Goal: Task Accomplishment & Management: Use online tool/utility

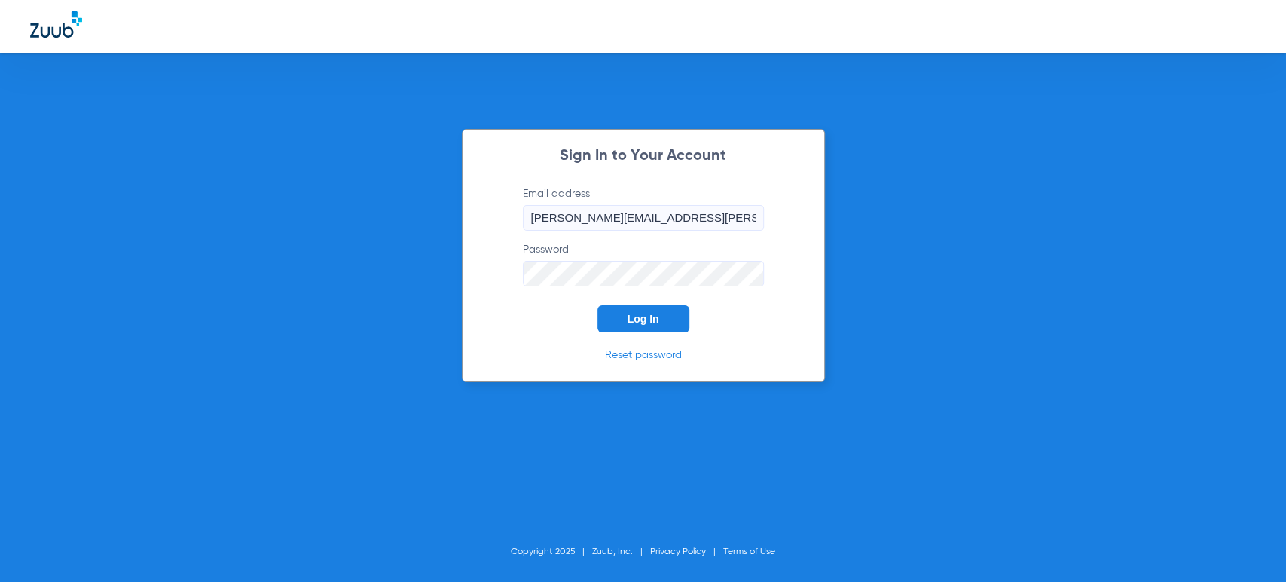
click at [628, 323] on span "Log In" at bounding box center [644, 319] width 32 height 12
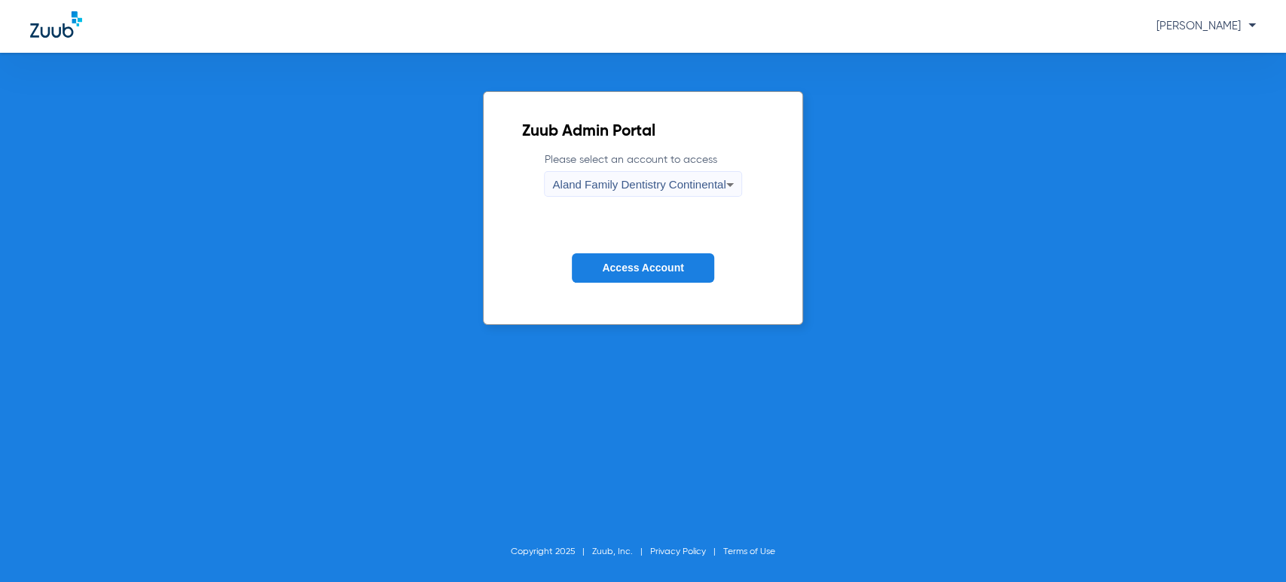
click at [649, 183] on span "Aland Family Dentistry Continental" at bounding box center [638, 184] width 173 height 13
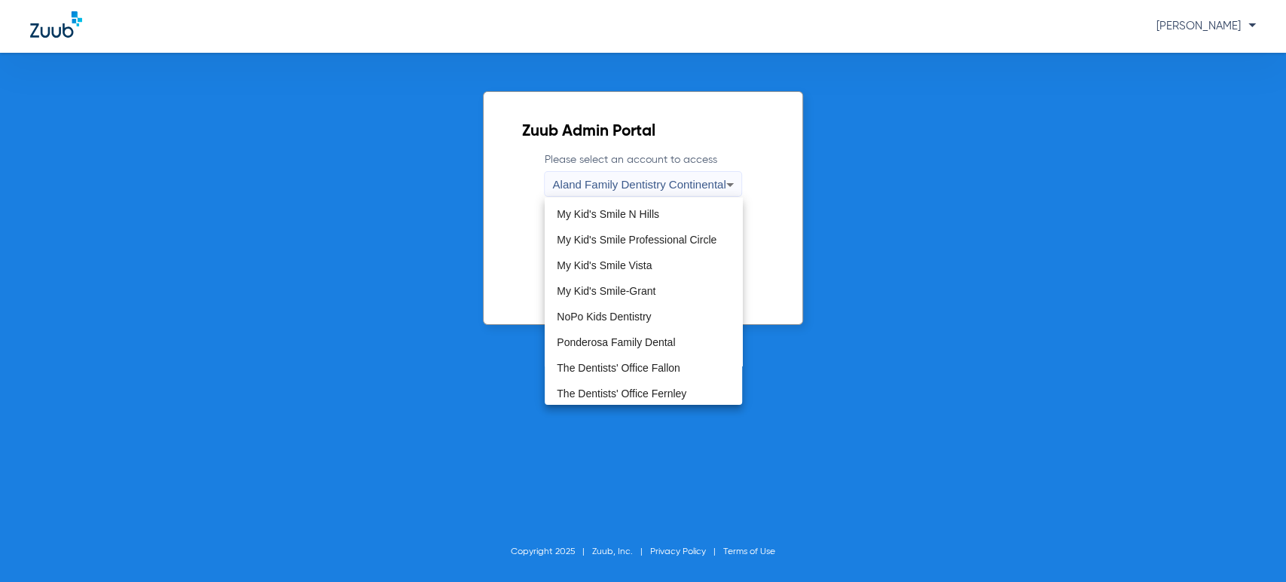
scroll to position [418, 0]
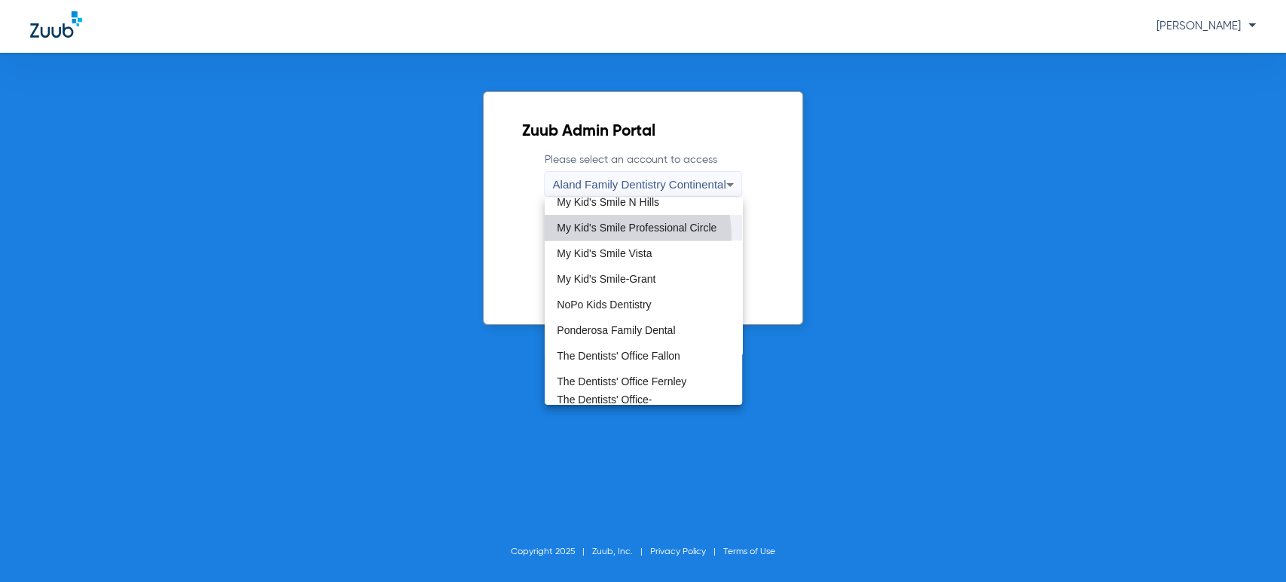
click at [621, 235] on mat-option "My Kid's Smile Professional Circle" at bounding box center [643, 228] width 197 height 26
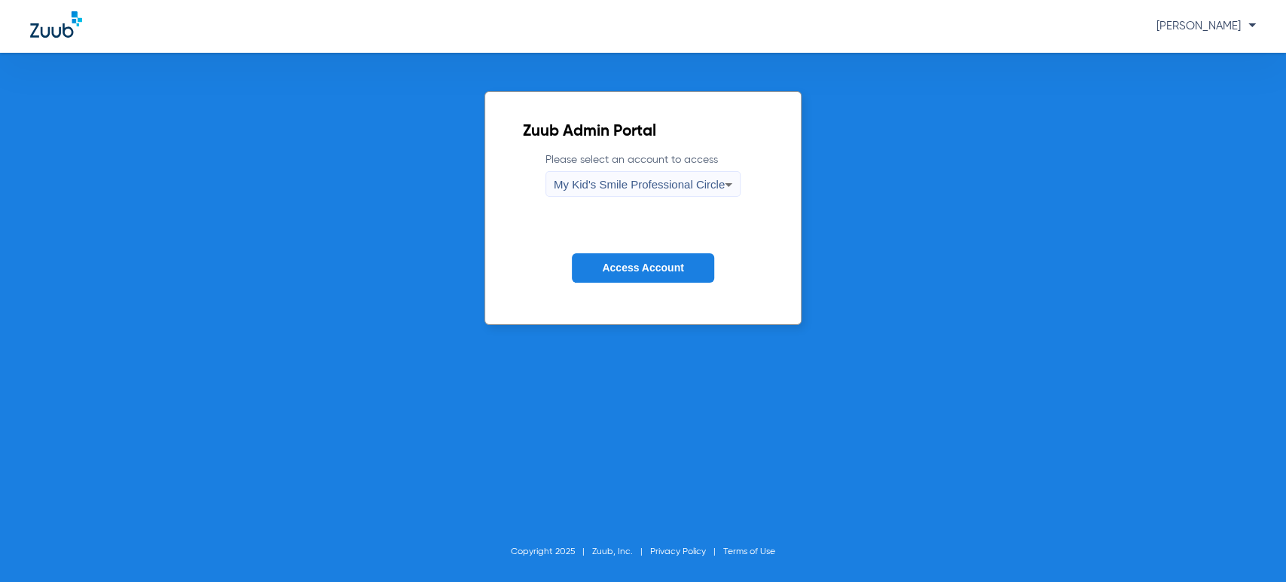
click at [625, 268] on span "Access Account" at bounding box center [642, 267] width 81 height 12
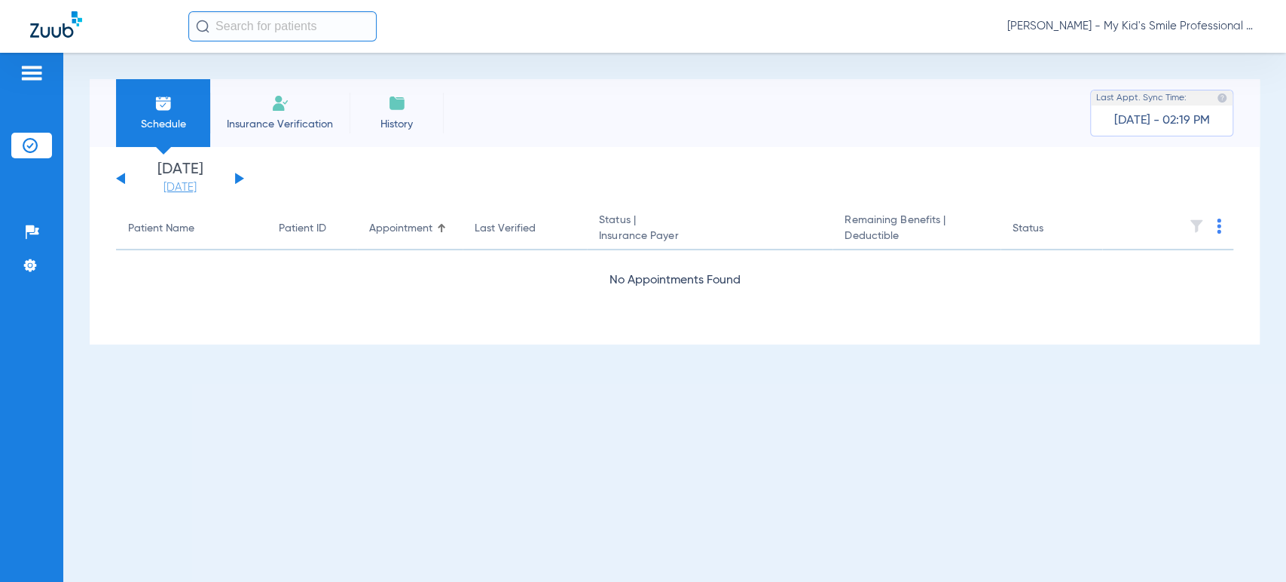
click at [209, 182] on link "[DATE]" at bounding box center [180, 187] width 90 height 15
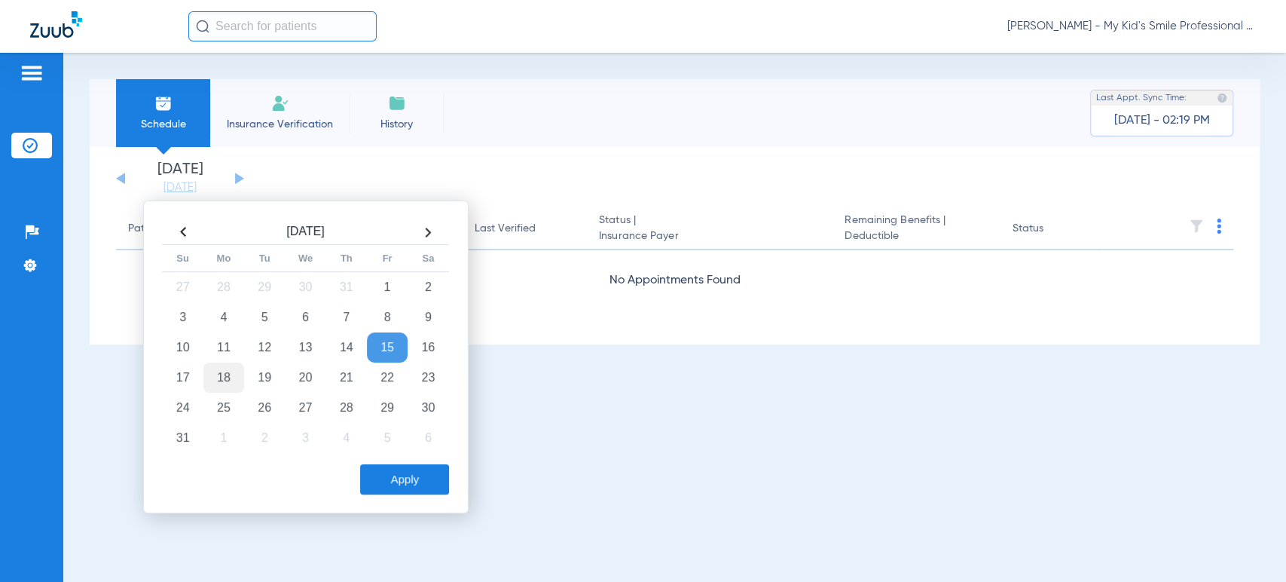
click at [228, 381] on td "18" at bounding box center [223, 377] width 41 height 30
click at [404, 478] on button "Apply" at bounding box center [404, 479] width 89 height 30
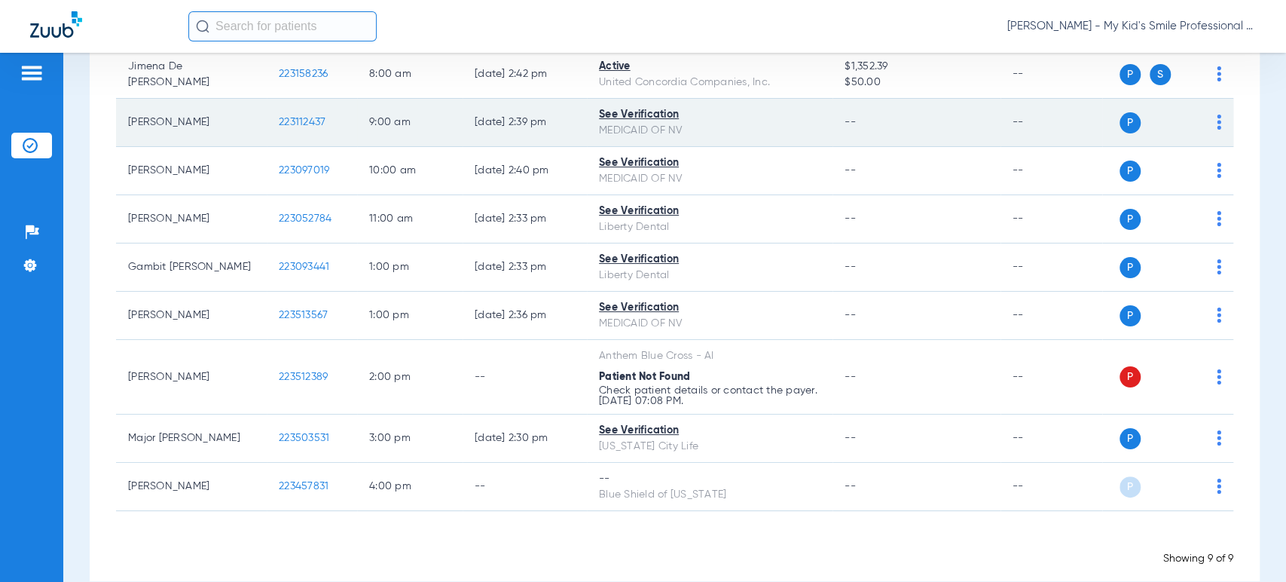
scroll to position [223, 0]
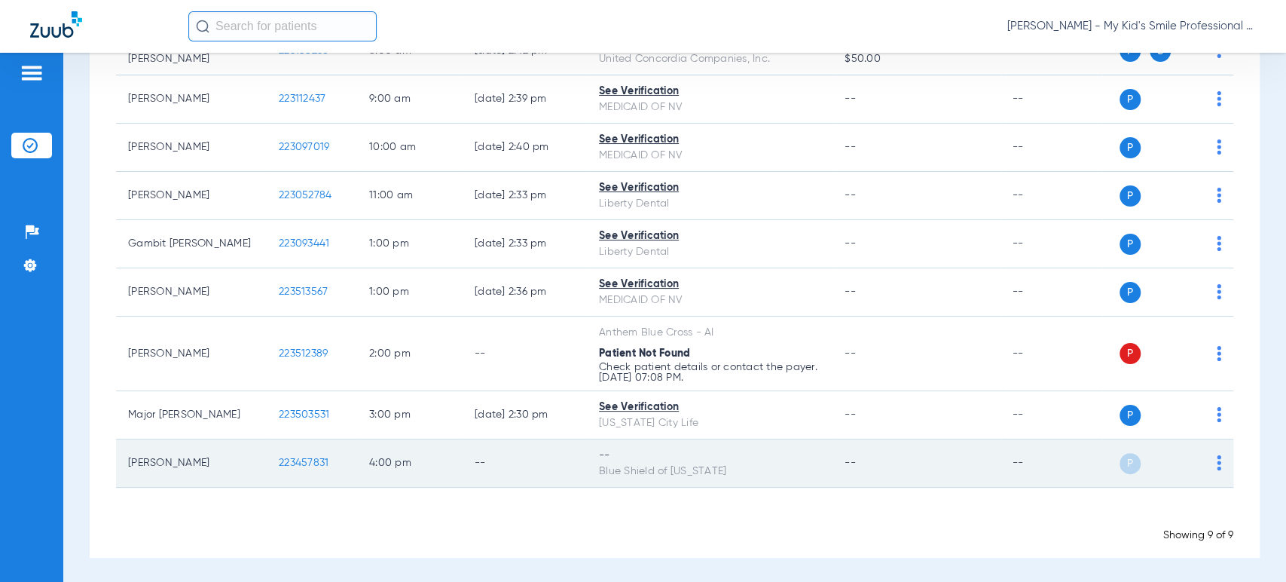
click at [1217, 461] on img at bounding box center [1219, 462] width 5 height 15
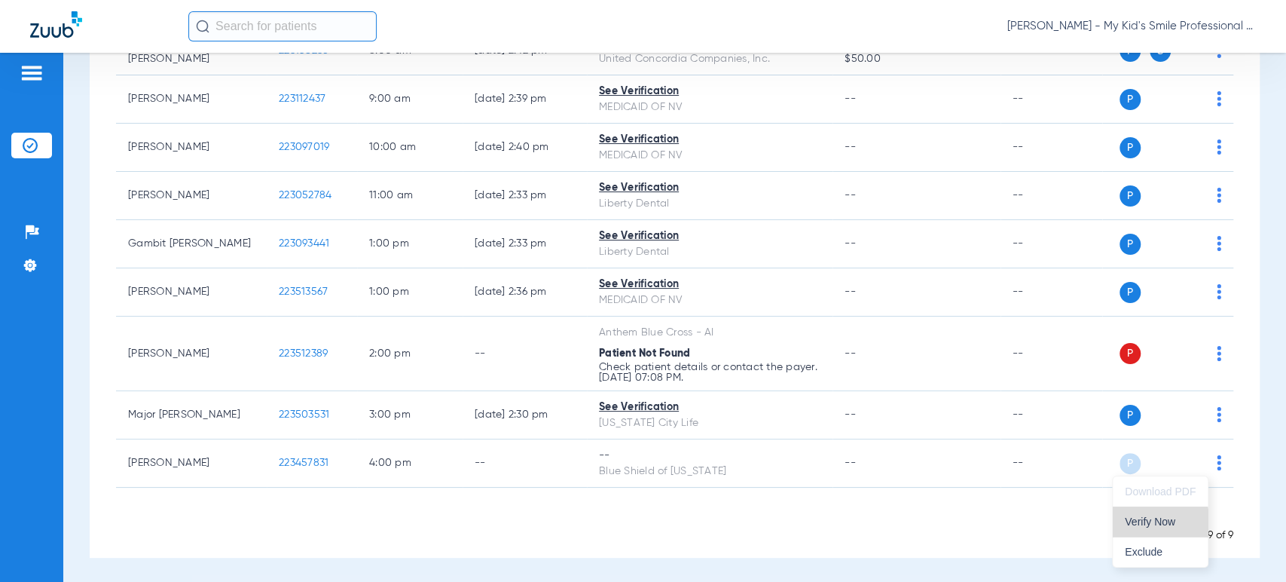
click at [1129, 524] on span "Verify Now" at bounding box center [1160, 521] width 71 height 11
click at [1099, 539] on div "Showing 9 of 9" at bounding box center [674, 534] width 1117 height 15
